Goal: Information Seeking & Learning: Compare options

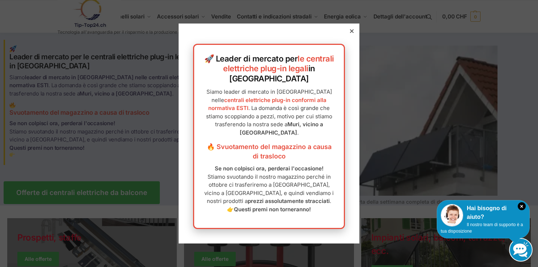
click at [350, 33] on icon at bounding box center [352, 31] width 4 height 4
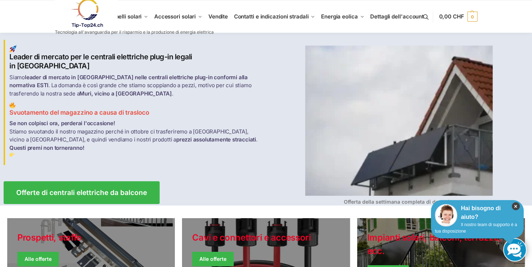
click at [516, 204] on icon "×" at bounding box center [516, 206] width 8 height 8
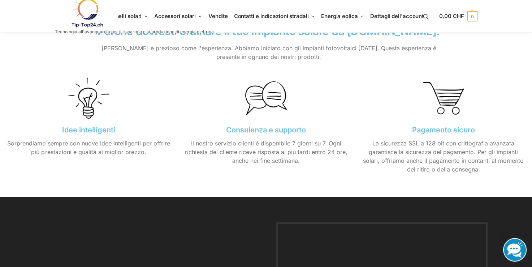
scroll to position [795, 0]
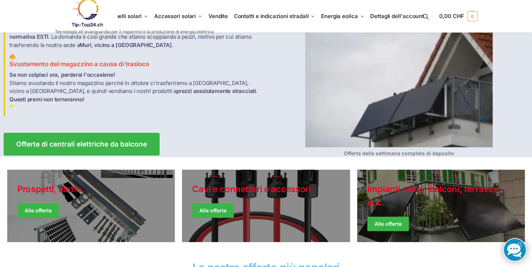
scroll to position [36, 0]
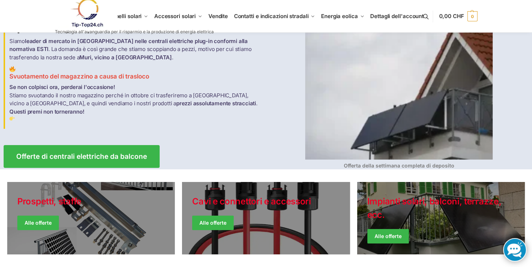
click at [381, 117] on img at bounding box center [399, 84] width 188 height 150
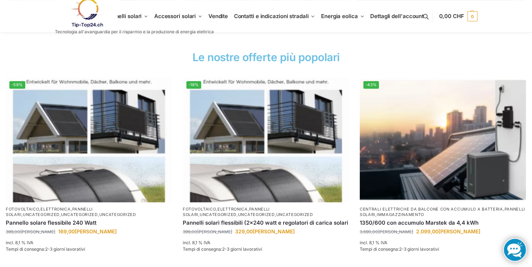
scroll to position [289, 0]
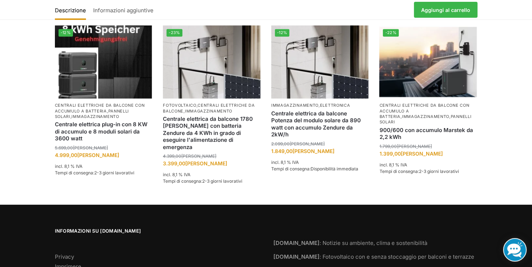
scroll to position [868, 0]
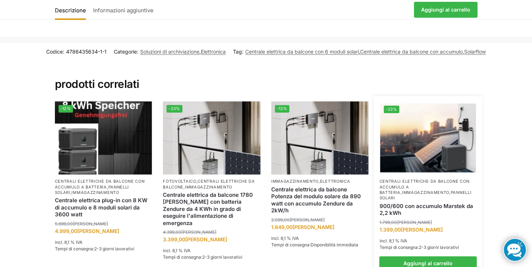
click at [442, 124] on img at bounding box center [429, 138] width 96 height 72
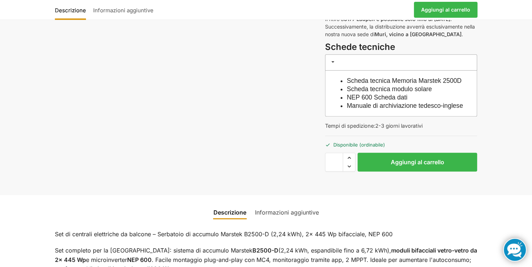
scroll to position [289, 0]
